Goal: Transaction & Acquisition: Purchase product/service

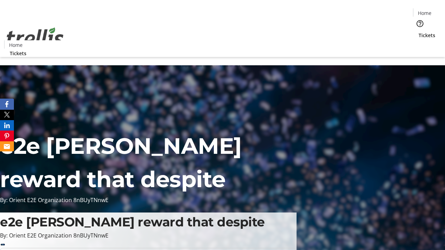
click at [418, 32] on span "Tickets" at bounding box center [426, 35] width 17 height 7
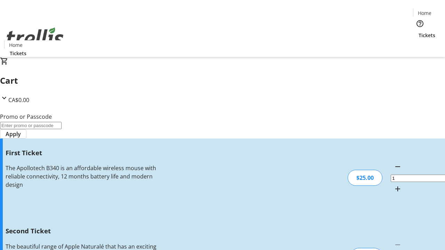
type input "2"
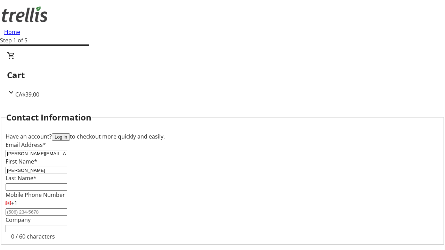
type input "[PERSON_NAME]"
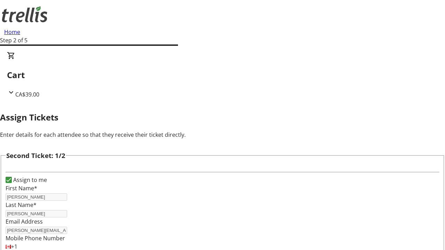
scroll to position [114, 0]
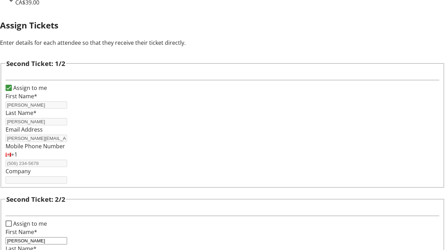
type input "[PERSON_NAME]"
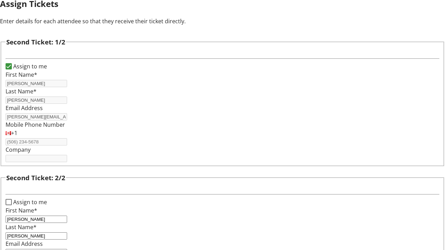
type input "[PERSON_NAME][EMAIL_ADDRESS][DOMAIN_NAME]"
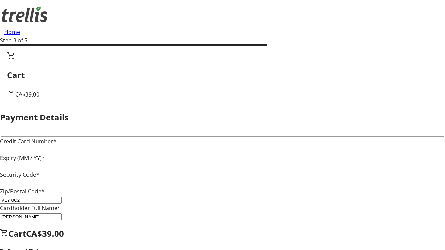
type input "V1Y 0C2"
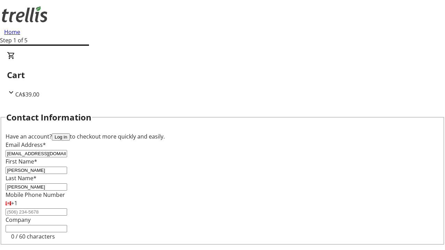
type input "[EMAIL_ADDRESS][DOMAIN_NAME]"
type input "Sid"
type input "[DEMOGRAPHIC_DATA]"
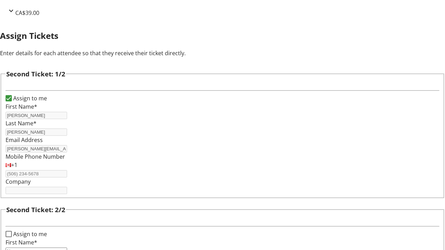
type input "Name"
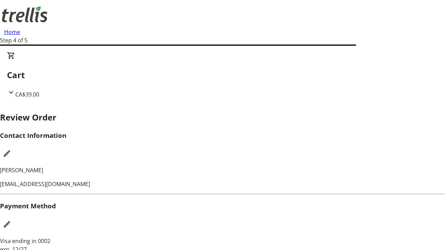
click at [11, 220] on mat-icon "Edit Payment Method" at bounding box center [7, 224] width 8 height 8
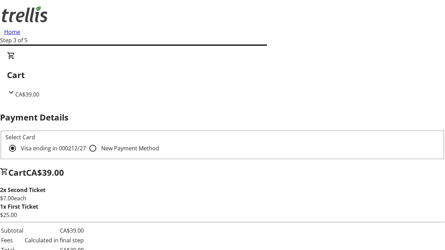
click at [86, 141] on input "New Payment Method" at bounding box center [93, 148] width 14 height 14
radio input "true"
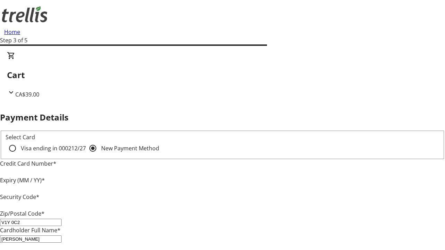
type input "V1Y 0C2"
